Goal: Find contact information: Find contact information

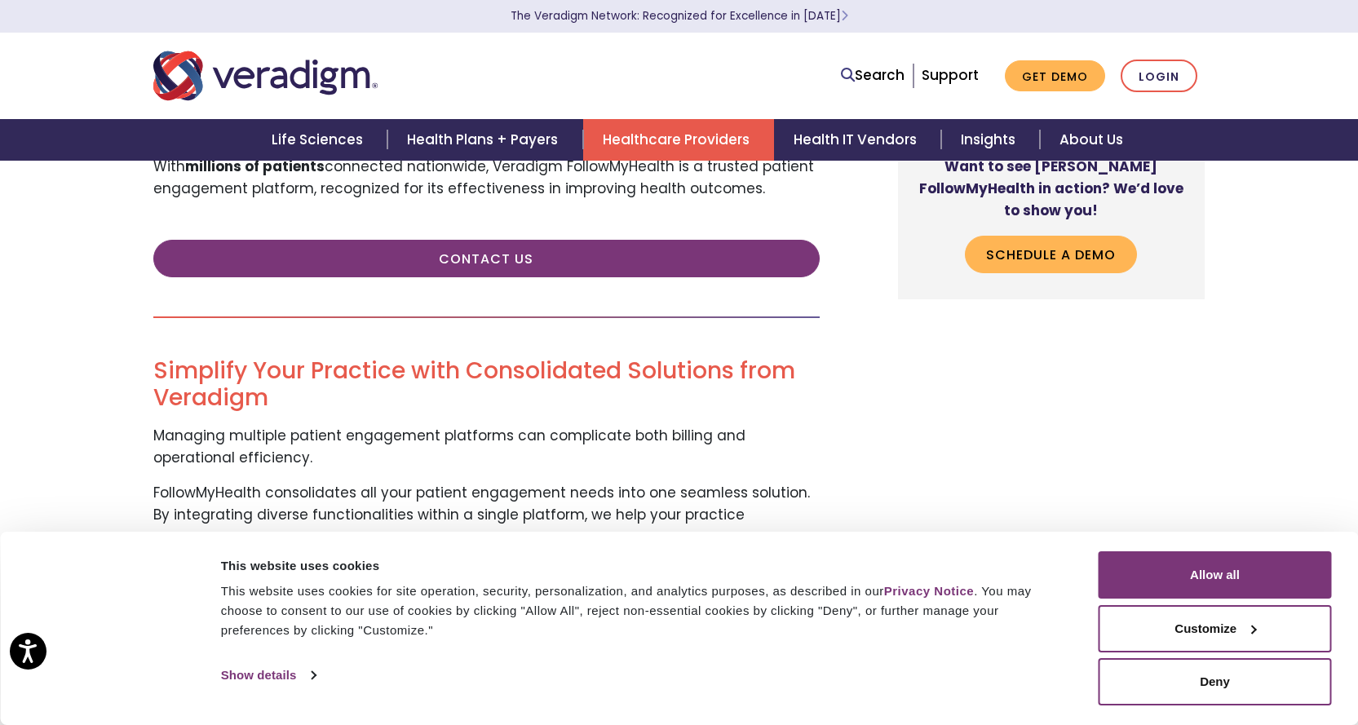
scroll to position [1202, 0]
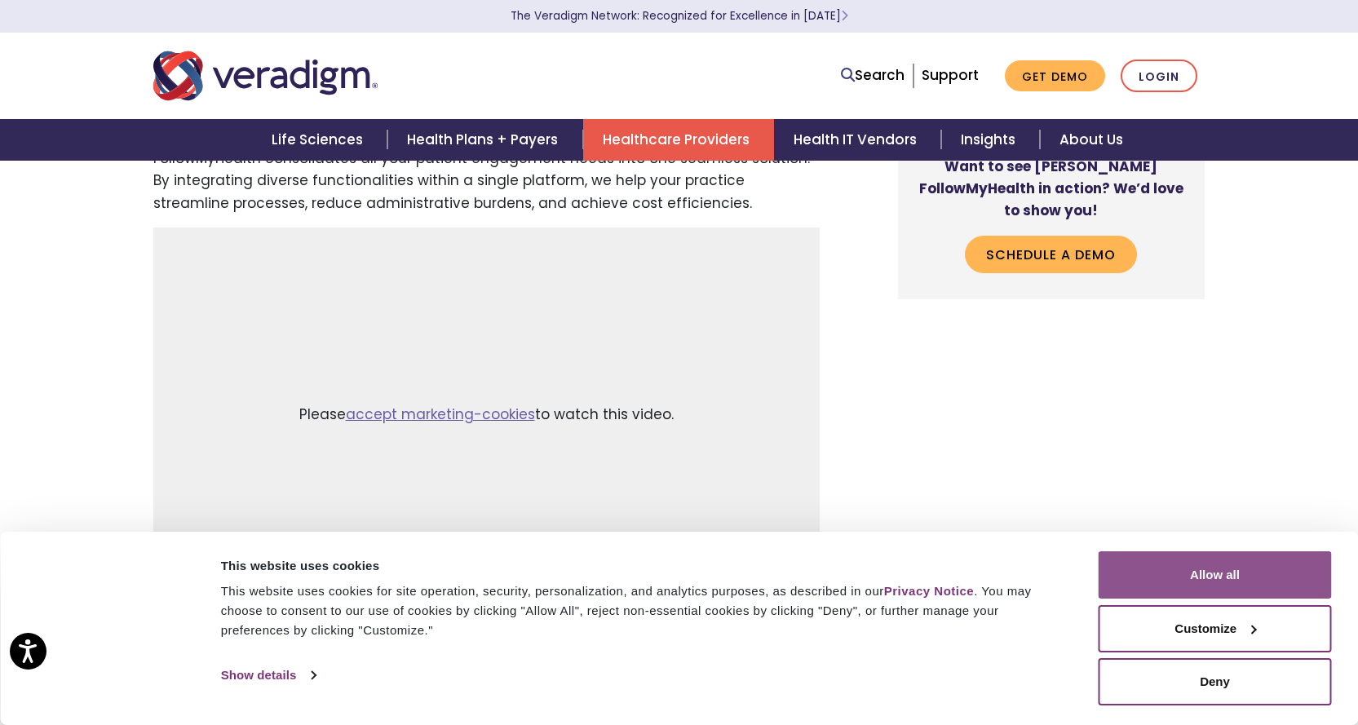
click at [1202, 579] on button "Allow all" at bounding box center [1215, 574] width 233 height 47
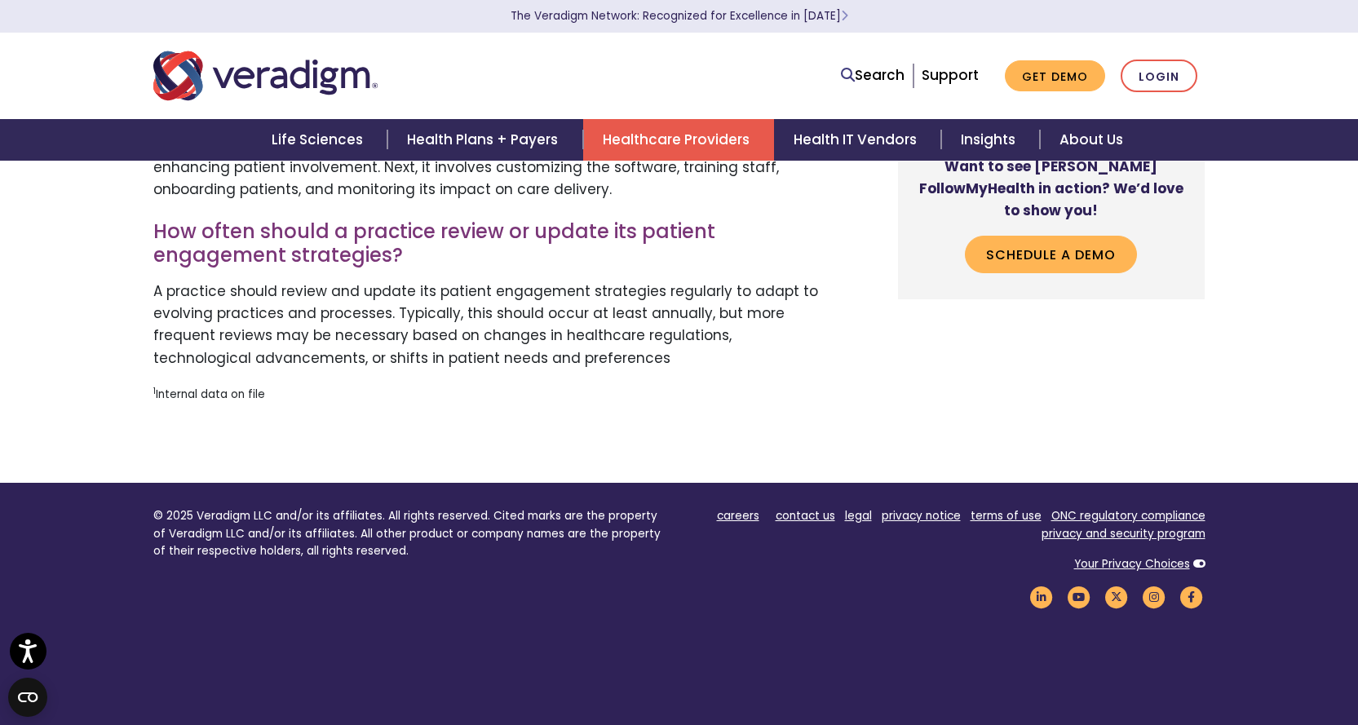
scroll to position [4974, 0]
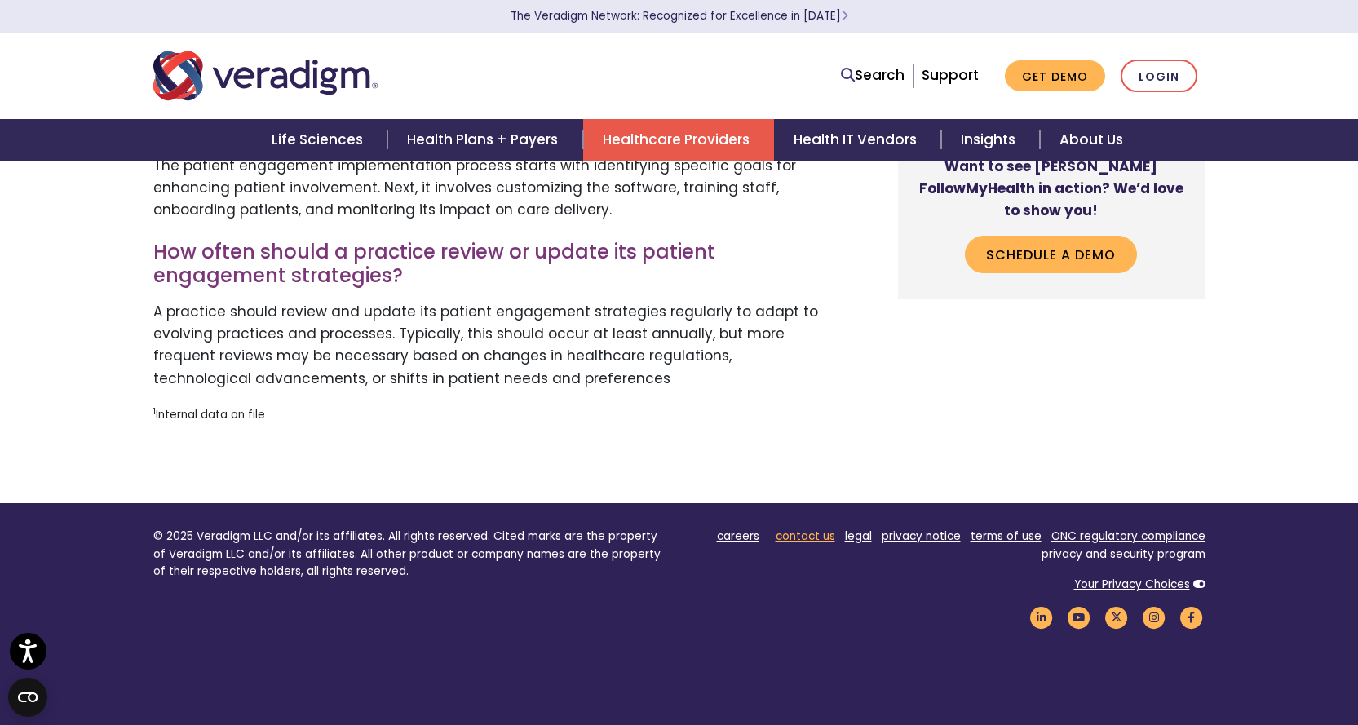
click at [813, 536] on link "contact us" at bounding box center [806, 536] width 60 height 15
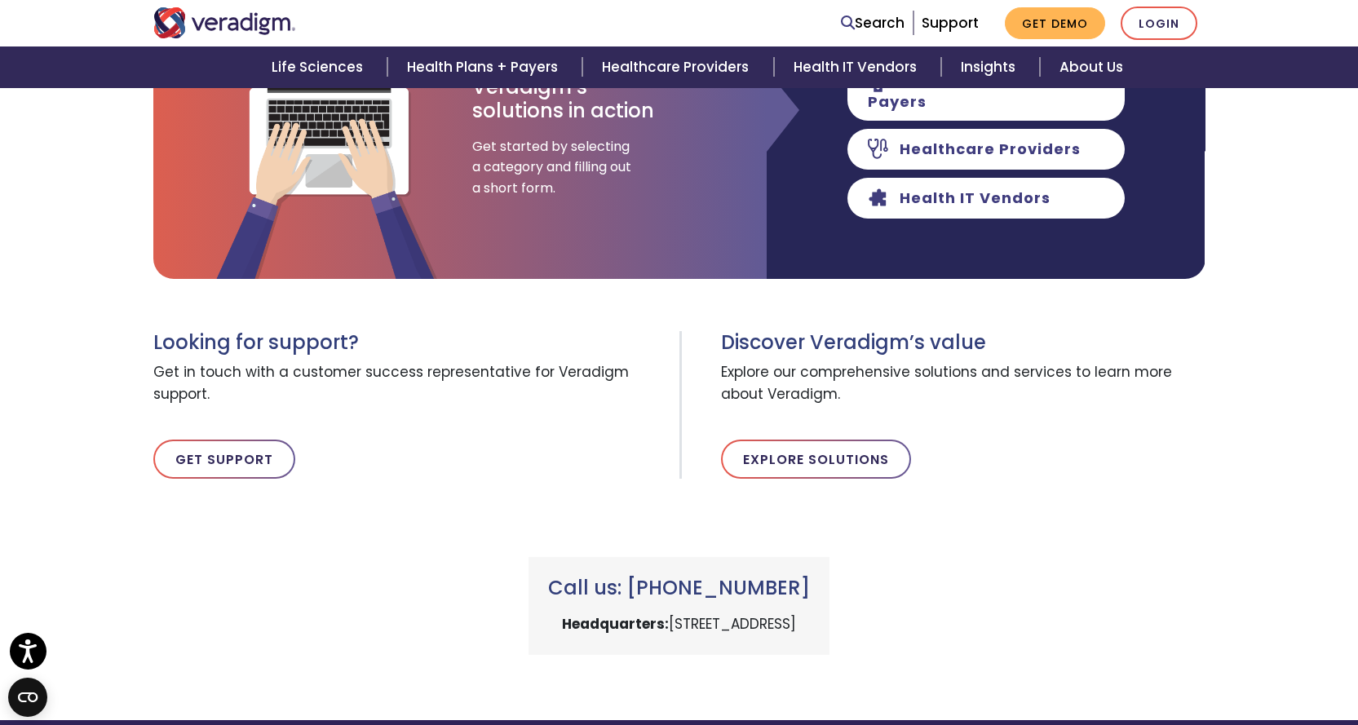
scroll to position [349, 0]
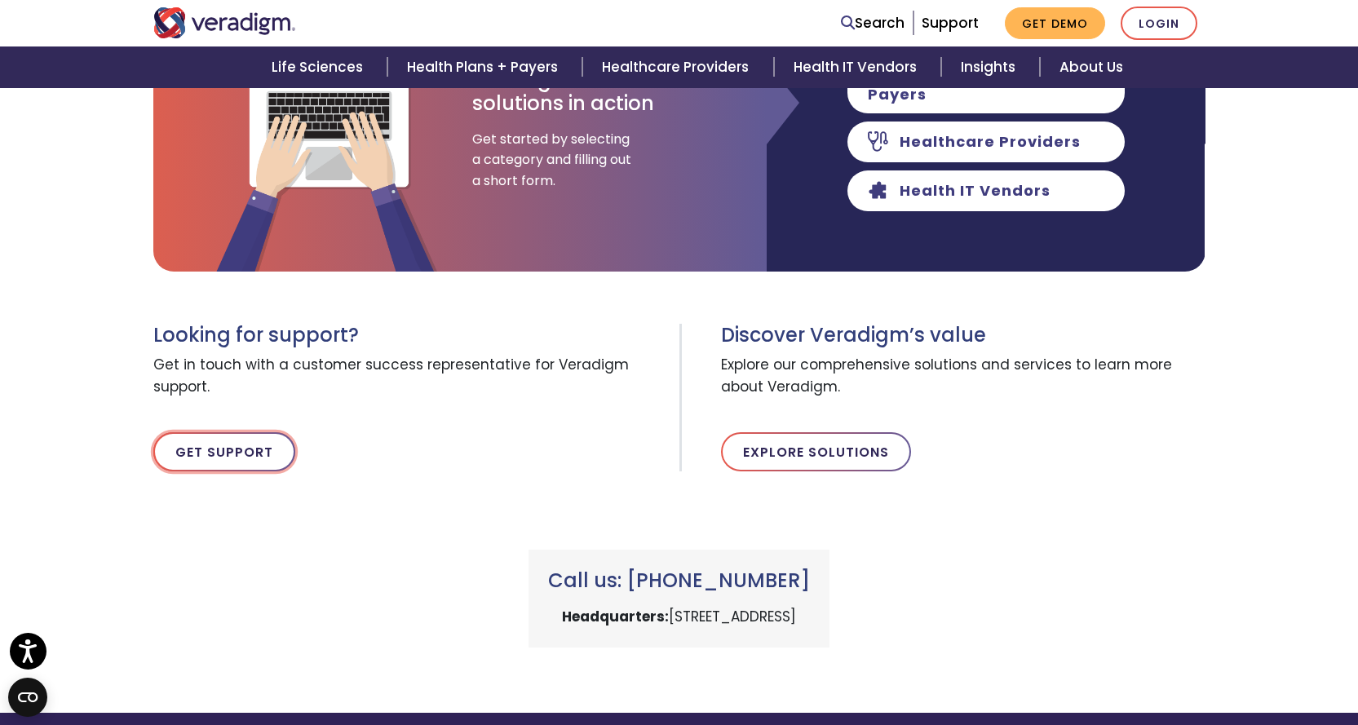
click at [230, 450] on link "Get Support" at bounding box center [224, 451] width 142 height 39
